Goal: Task Accomplishment & Management: Use online tool/utility

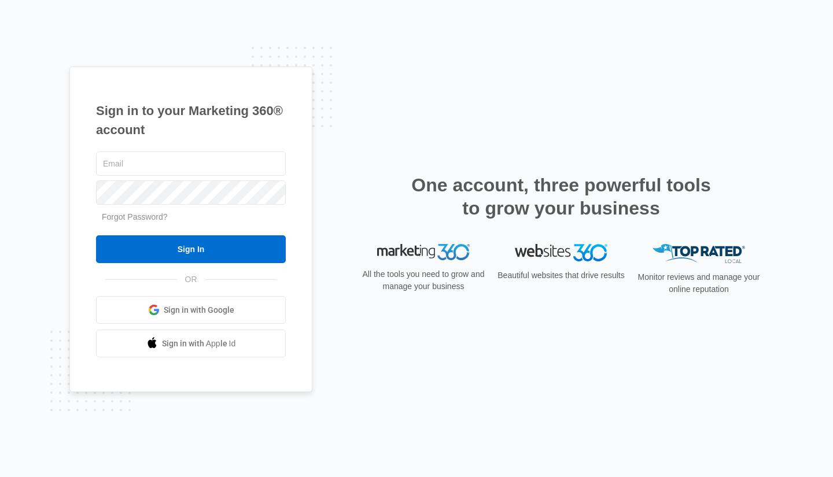
type input "[PERSON_NAME][EMAIL_ADDRESS][DOMAIN_NAME]"
click at [184, 247] on input "Sign In" at bounding box center [191, 250] width 190 height 28
